Goal: Check status: Check status

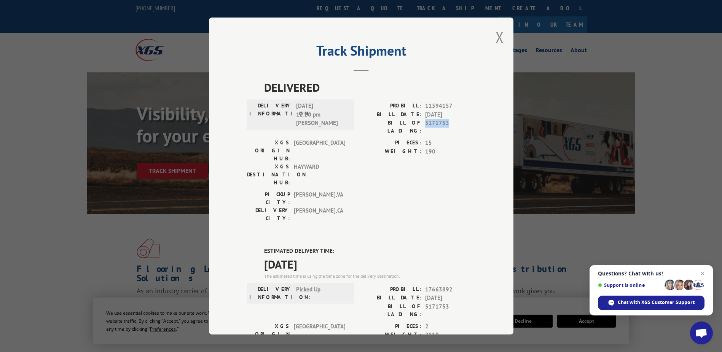
drag, startPoint x: 423, startPoint y: 122, endPoint x: 445, endPoint y: 123, distance: 21.4
click at [445, 123] on span "5171753" at bounding box center [450, 127] width 50 height 16
copy span "5171753"
click at [499, 37] on button "Close modal" at bounding box center [500, 37] width 8 height 20
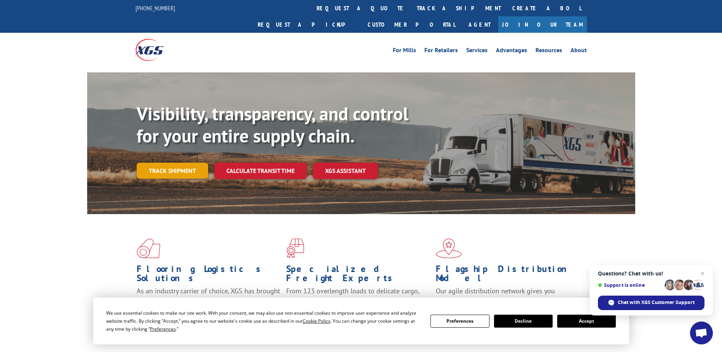
click at [196, 163] on link "Track shipment" at bounding box center [173, 171] width 72 height 16
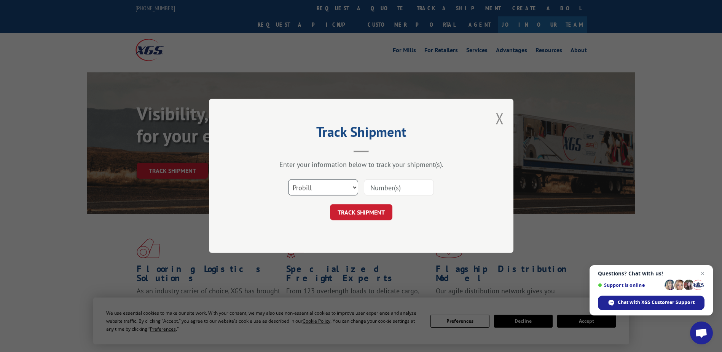
click at [349, 186] on select "Select category... Probill BOL PO" at bounding box center [323, 188] width 70 height 16
select select "bol"
click at [288, 180] on select "Select category... Probill BOL PO" at bounding box center [323, 188] width 70 height 16
click at [390, 188] on input at bounding box center [399, 188] width 70 height 16
paste input "5171753"
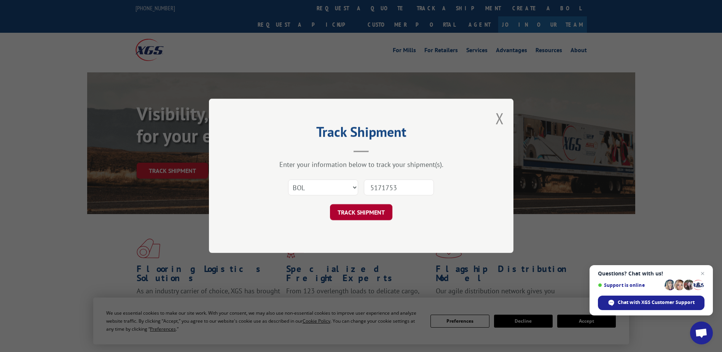
type input "5171753"
click at [368, 209] on button "TRACK SHIPMENT" at bounding box center [361, 213] width 62 height 16
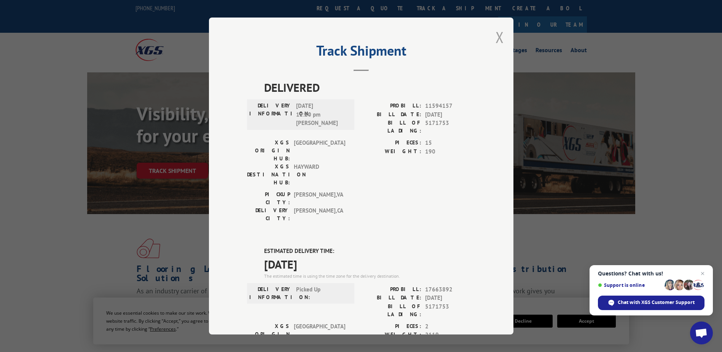
click at [497, 36] on button "Close modal" at bounding box center [500, 37] width 8 height 20
